Goal: Contribute content

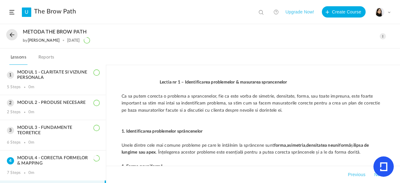
scroll to position [85, 0]
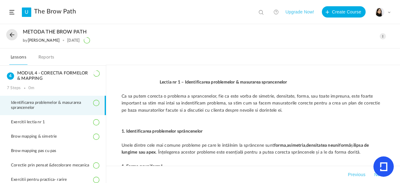
click at [382, 35] on span at bounding box center [383, 36] width 6 height 6
click at [345, 50] on link "Edit" at bounding box center [356, 50] width 59 height 12
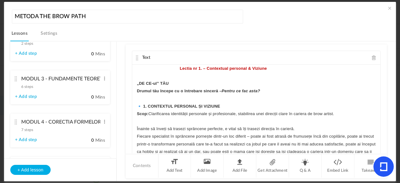
scroll to position [167, 0]
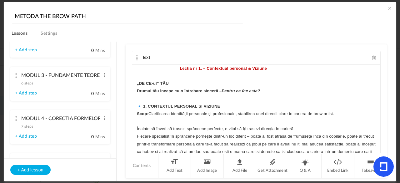
click at [17, 118] on cite at bounding box center [16, 118] width 4 height 5
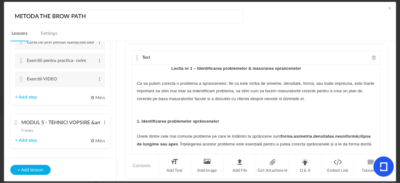
scroll to position [270, 0]
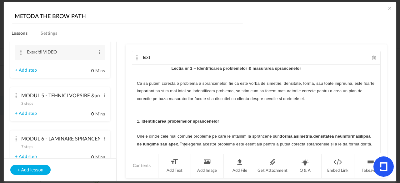
click at [16, 95] on cite at bounding box center [16, 95] width 4 height 5
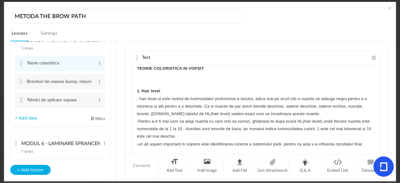
scroll to position [190, 0]
click at [24, 121] on link "+ Add step" at bounding box center [26, 119] width 22 height 5
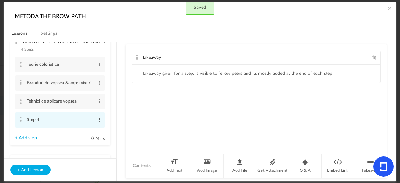
click at [99, 119] on span at bounding box center [99, 120] width 5 height 6
click at [91, 130] on link "Edit" at bounding box center [89, 129] width 24 height 7
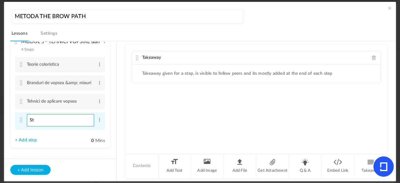
type input "S"
type input "Exercitii VIDEO"
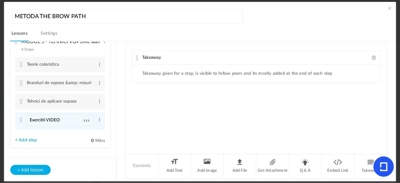
click at [150, 127] on div "Takeaway Takeaway given for a step, is visible to fellow peers and its mostly a…" at bounding box center [256, 98] width 261 height 109
click at [369, 58] on div "Takeaway" at bounding box center [256, 58] width 248 height 14
click at [372, 57] on span at bounding box center [374, 57] width 4 height 5
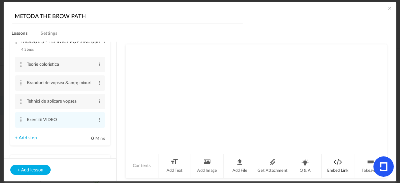
click at [337, 162] on li "Embed Link" at bounding box center [338, 165] width 33 height 23
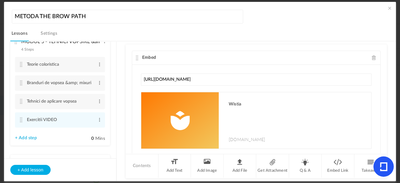
type input "[URL][DOMAIN_NAME]"
click at [136, 57] on cite at bounding box center [137, 57] width 4 height 5
click at [387, 10] on span at bounding box center [390, 8] width 6 height 6
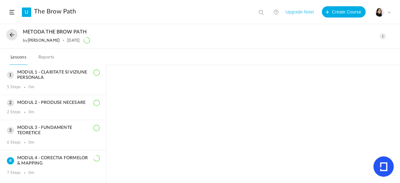
scroll to position [85, 0]
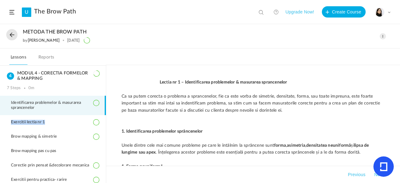
drag, startPoint x: 106, startPoint y: 108, endPoint x: 105, endPoint y: 122, distance: 13.8
click at [105, 122] on aside "MODUL 1 - CLARITATE SI VIZIUNE PERSONALA 5 Steps 0m MODUL 2 - PRODUSE NECESARE …" at bounding box center [53, 124] width 106 height 118
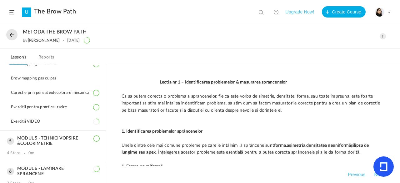
scroll to position [158, 0]
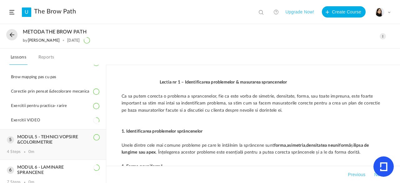
click at [12, 144] on h3 "MODUL 5 - TEHNICI VOPSIRE &COLORIMETRIE" at bounding box center [53, 139] width 92 height 11
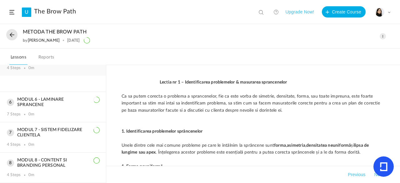
scroll to position [132, 0]
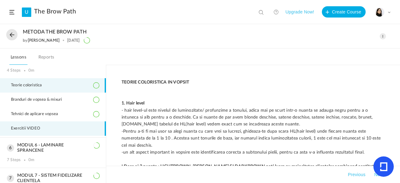
click at [65, 128] on li "Exercitii VIDEO" at bounding box center [53, 128] width 106 height 14
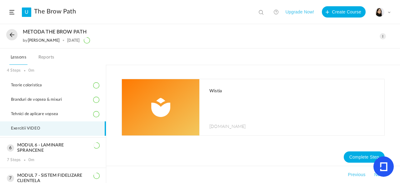
click at [383, 37] on span at bounding box center [383, 36] width 6 height 6
click at [352, 47] on link "Edit" at bounding box center [356, 50] width 59 height 12
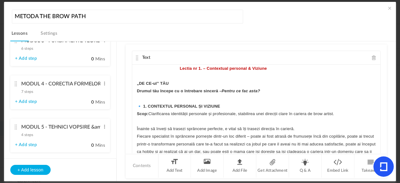
scroll to position [201, 0]
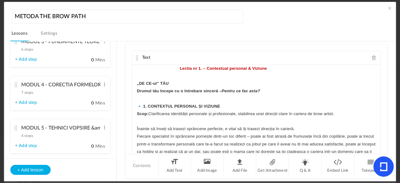
click at [16, 129] on cite at bounding box center [16, 127] width 4 height 5
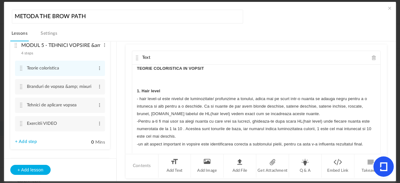
scroll to position [191, 0]
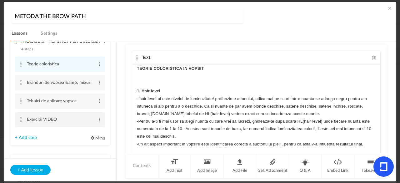
click at [23, 122] on cite at bounding box center [21, 119] width 4 height 5
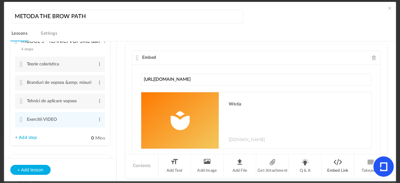
click at [335, 168] on li "Embed Link" at bounding box center [338, 165] width 33 height 23
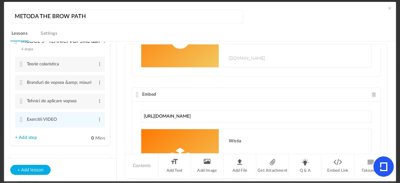
type input "[URL][DOMAIN_NAME]"
click at [389, 7] on span at bounding box center [390, 8] width 6 height 6
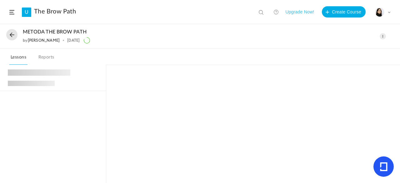
scroll to position [115, 0]
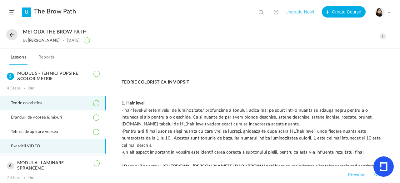
click at [58, 144] on li "Exercitii VIDEO" at bounding box center [53, 146] width 106 height 14
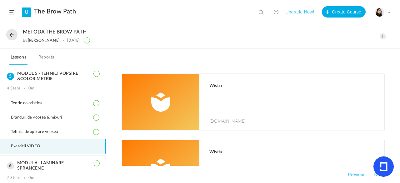
scroll to position [0, 0]
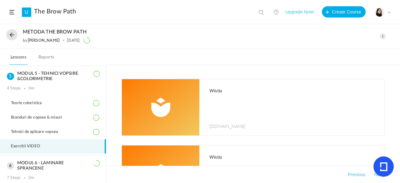
click at [234, 127] on span "[DOMAIN_NAME]" at bounding box center [227, 126] width 37 height 6
click at [219, 157] on h1 "Wistia" at bounding box center [293, 157] width 169 height 5
